Goal: Information Seeking & Learning: Learn about a topic

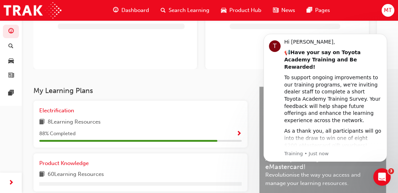
scroll to position [145, 0]
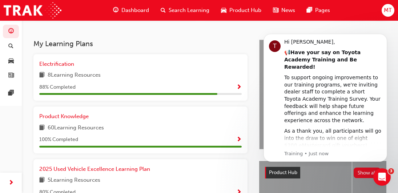
click at [124, 80] on div "8 Learning Resources" at bounding box center [140, 75] width 203 height 9
click at [68, 77] on span "8 Learning Resources" at bounding box center [74, 75] width 53 height 9
click at [60, 67] on span "Electrification" at bounding box center [56, 64] width 35 height 7
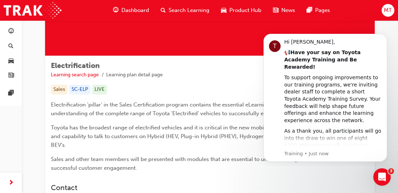
scroll to position [109, 0]
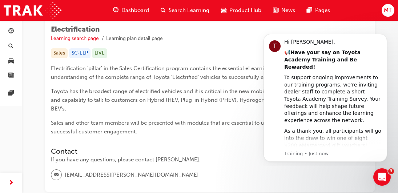
click at [348, 180] on div "[EMAIL_ADDRESS][PERSON_NAME][DOMAIN_NAME]" at bounding box center [210, 177] width 318 height 17
click at [344, 105] on div "To support ongoing improvements to our training programs, we're inviting dealer…" at bounding box center [332, 99] width 97 height 50
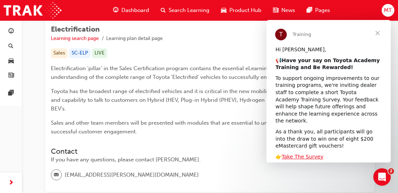
scroll to position [0, 0]
click at [379, 33] on span "Close" at bounding box center [378, 33] width 26 height 26
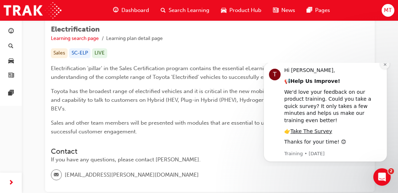
drag, startPoint x: 386, startPoint y: 72, endPoint x: 622, endPoint y: 145, distance: 247.1
click at [386, 66] on icon "Dismiss notification" at bounding box center [385, 64] width 3 height 3
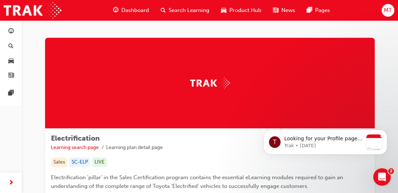
click at [128, 9] on span "Dashboard" at bounding box center [135, 10] width 28 height 8
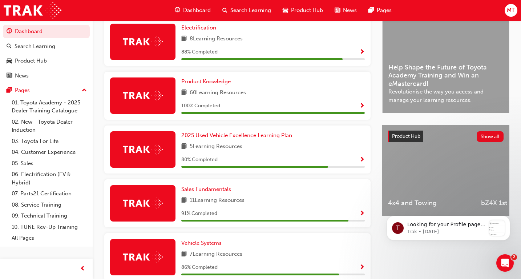
scroll to position [109, 0]
